Goal: Check status: Check status

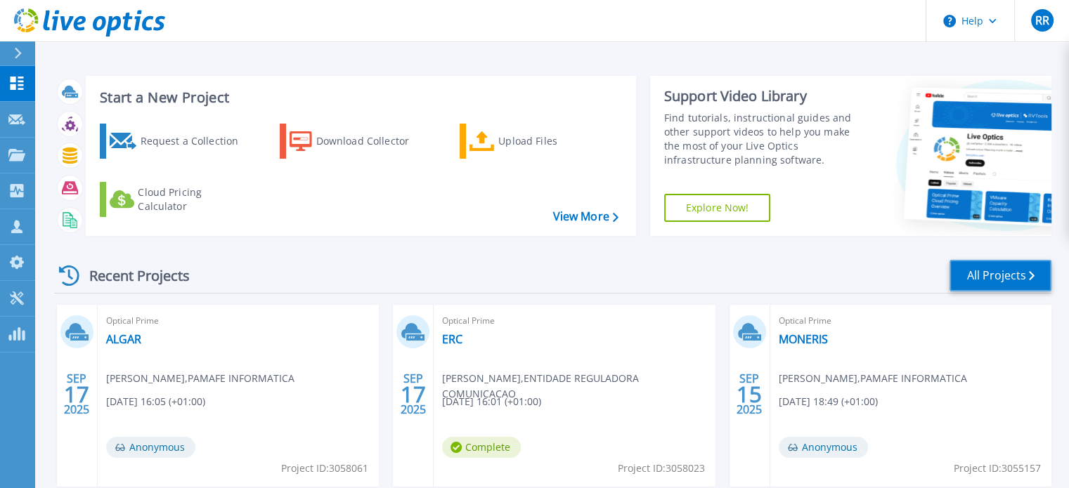
click at [1008, 283] on link "All Projects" at bounding box center [1000, 276] width 102 height 32
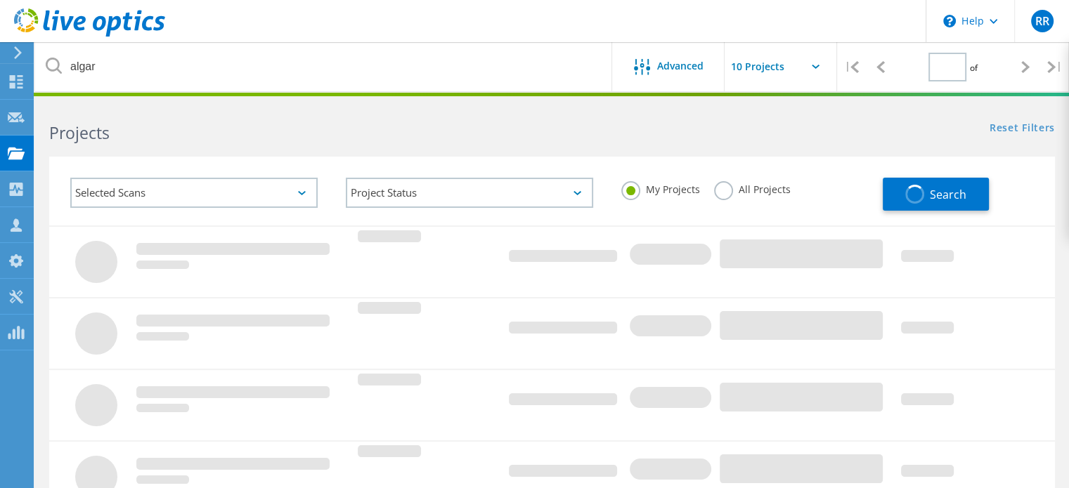
type input "1"
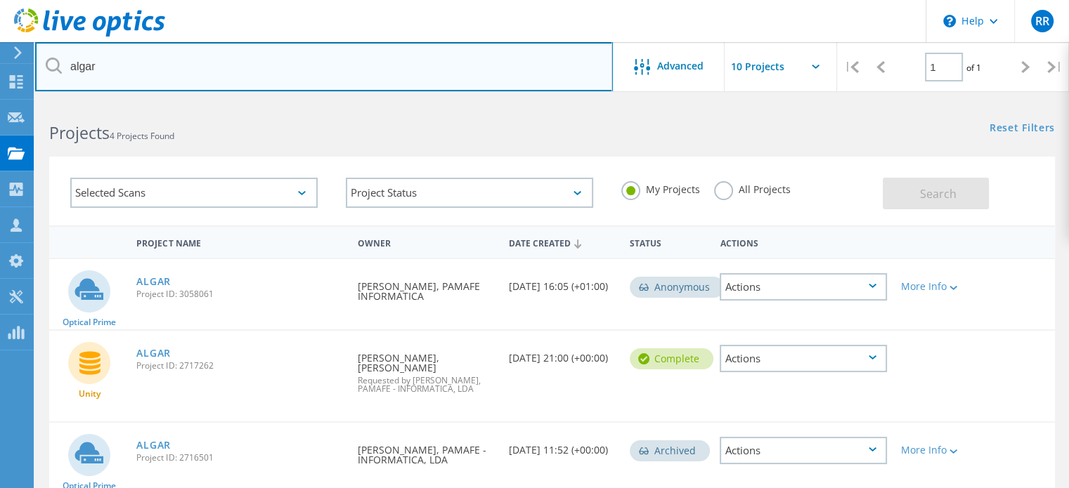
click at [100, 70] on input "algar" at bounding box center [324, 66] width 578 height 49
type input "a"
type input "montemor"
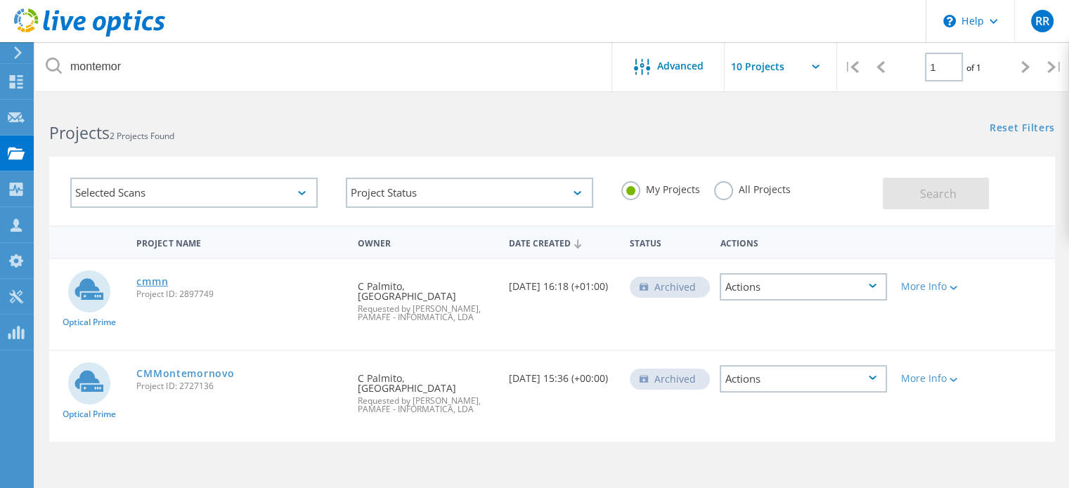
click at [145, 283] on link "cmmn" at bounding box center [152, 282] width 32 height 10
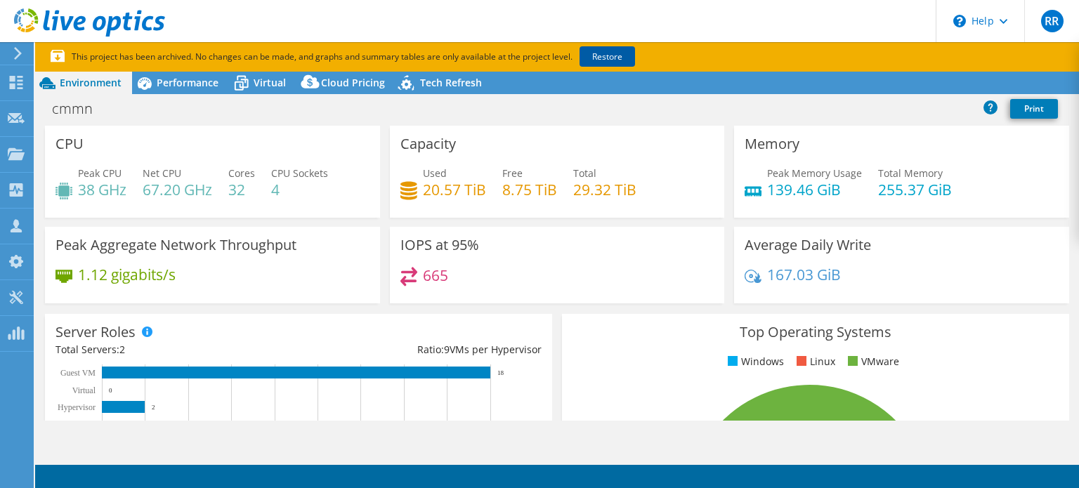
select select "EUFrankfurt"
select select "EUR"
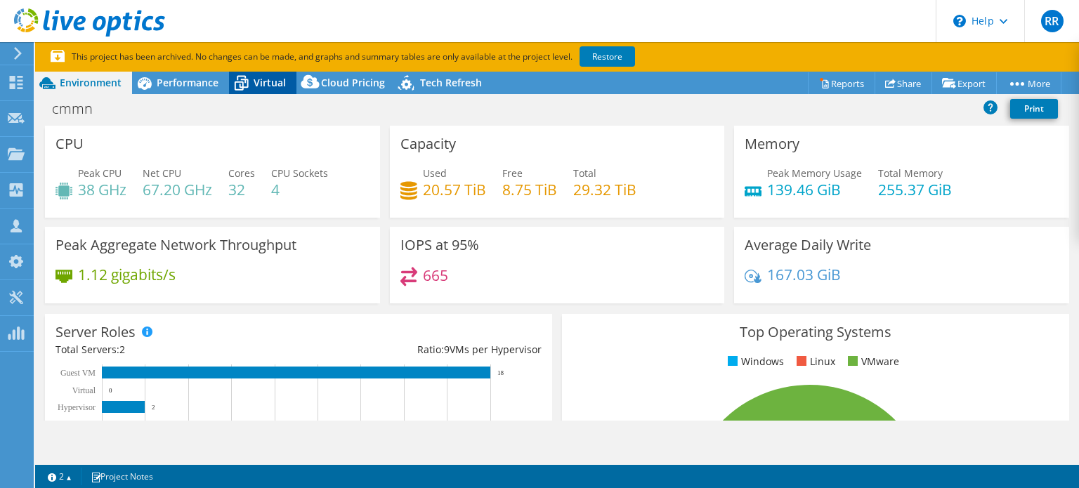
click at [264, 73] on div "Virtual" at bounding box center [262, 83] width 67 height 22
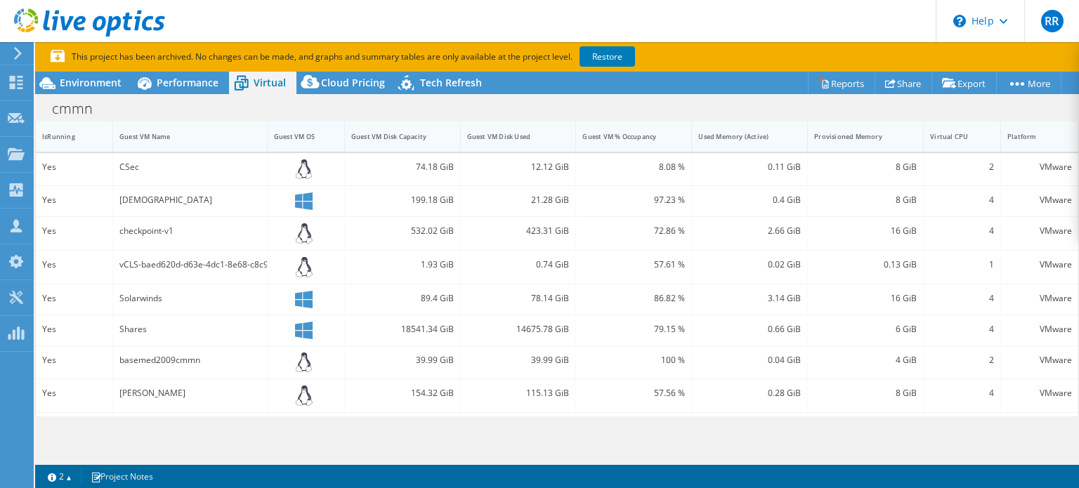
scroll to position [337, 0]
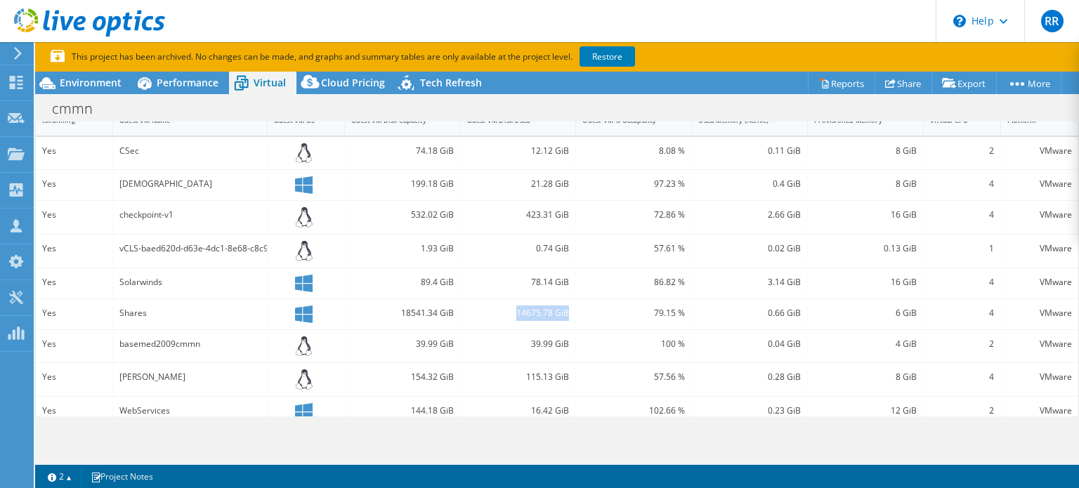
drag, startPoint x: 564, startPoint y: 308, endPoint x: 491, endPoint y: 318, distance: 72.9
click at [491, 318] on div "14675.78 GiB" at bounding box center [519, 314] width 116 height 30
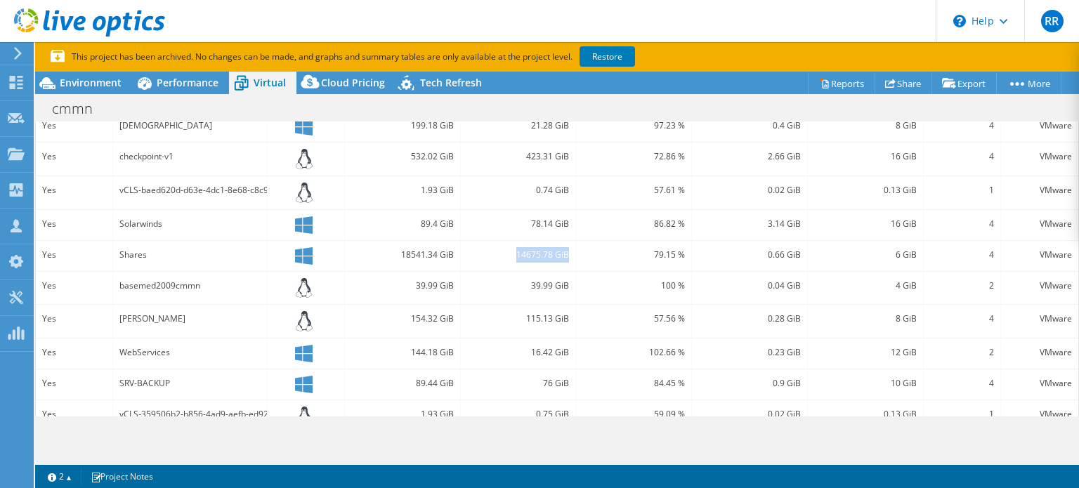
scroll to position [394, 0]
click at [564, 250] on div "14675.78 GiB" at bounding box center [519, 257] width 116 height 30
drag, startPoint x: 564, startPoint y: 250, endPoint x: 514, endPoint y: 247, distance: 49.3
click at [514, 248] on div "14675.78 GiB" at bounding box center [518, 255] width 103 height 15
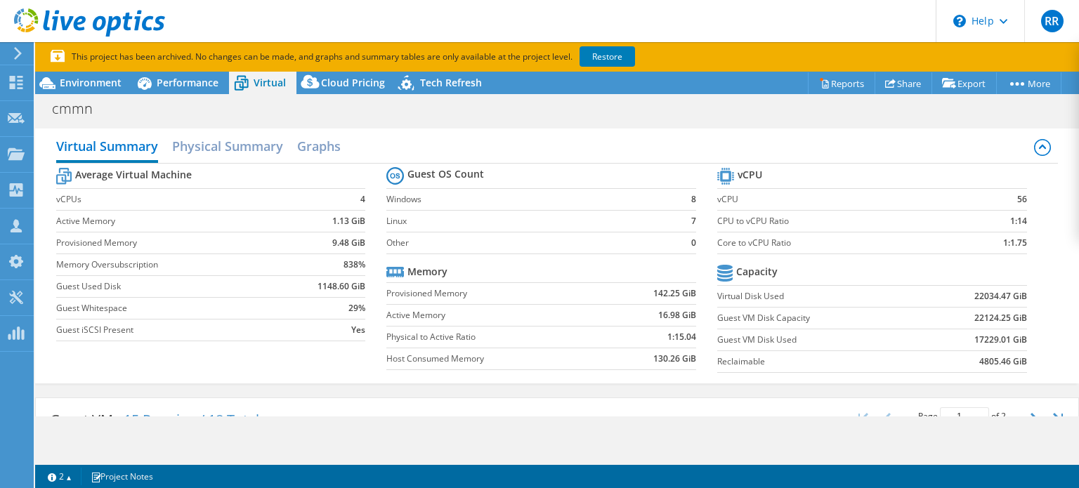
click at [575, 144] on div "Virtual Summary Physical Summary Graphs" at bounding box center [557, 148] width 1003 height 32
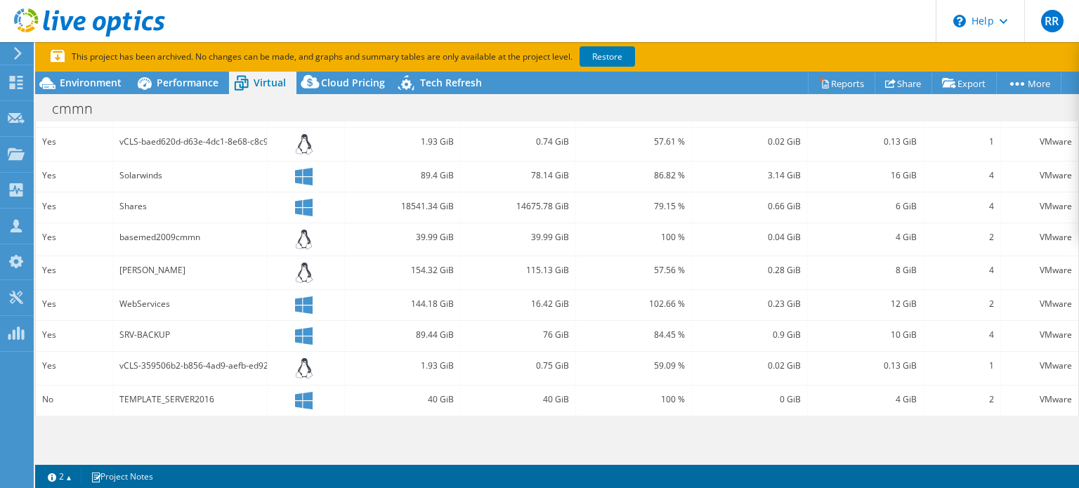
scroll to position [447, 0]
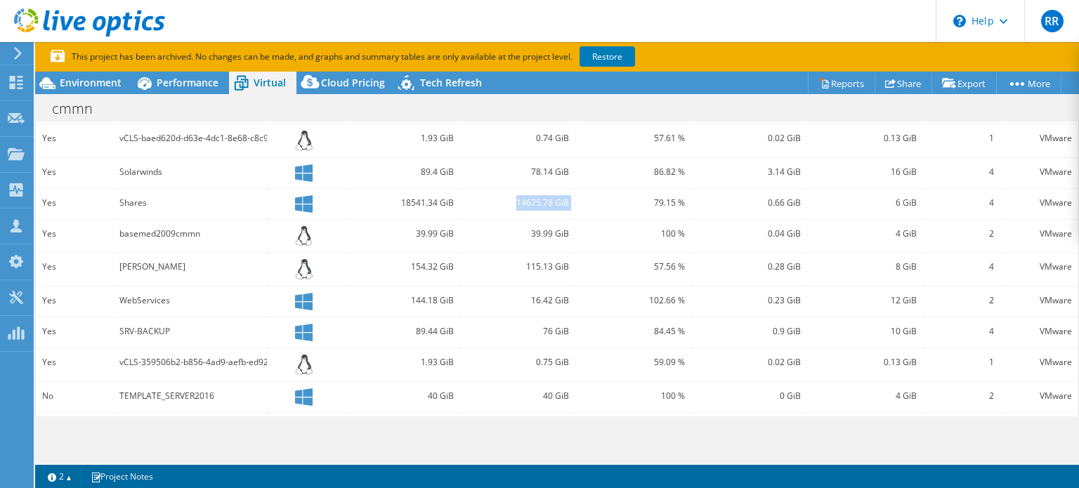
drag, startPoint x: 573, startPoint y: 202, endPoint x: 509, endPoint y: 202, distance: 63.2
click at [509, 202] on div "Yes Shares 18541.34 GiB 14675.78 GiB 79.15 % 0.66 GiB 6 GiB 4 VMware" at bounding box center [557, 204] width 1043 height 30
click at [585, 245] on div "100 %" at bounding box center [634, 236] width 116 height 33
click at [579, 241] on div "100 %" at bounding box center [634, 236] width 116 height 33
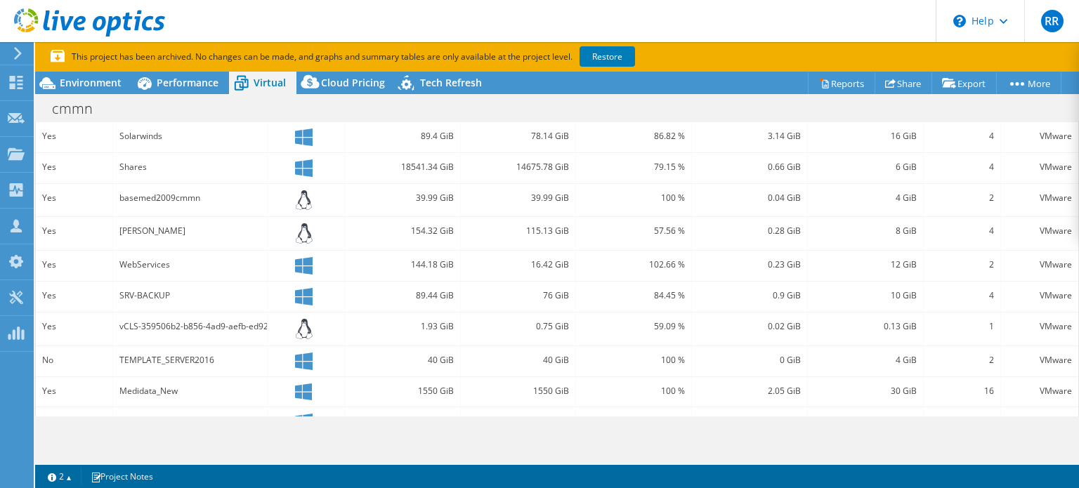
scroll to position [483, 0]
click at [621, 61] on link "Restore" at bounding box center [608, 56] width 56 height 20
